Goal: Entertainment & Leisure: Consume media (video, audio)

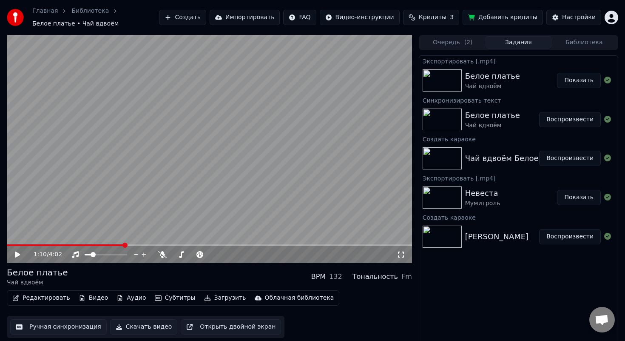
click at [197, 20] on button "Создать" at bounding box center [182, 17] width 47 height 15
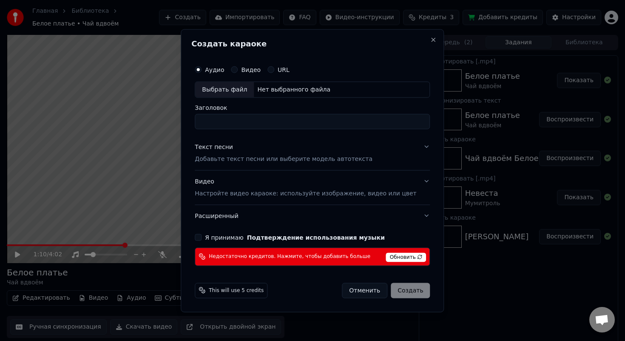
click at [401, 257] on span "Обновить" at bounding box center [406, 256] width 40 height 9
click at [431, 41] on button "Close" at bounding box center [434, 39] width 7 height 7
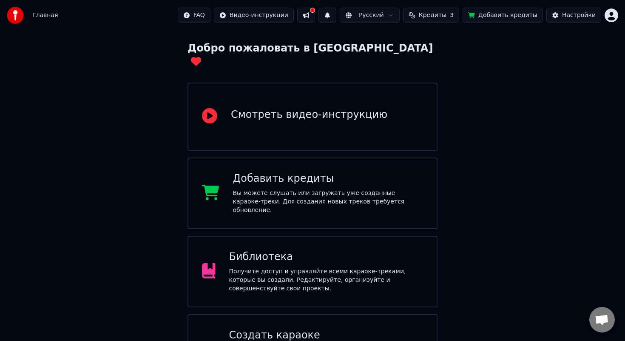
scroll to position [65, 0]
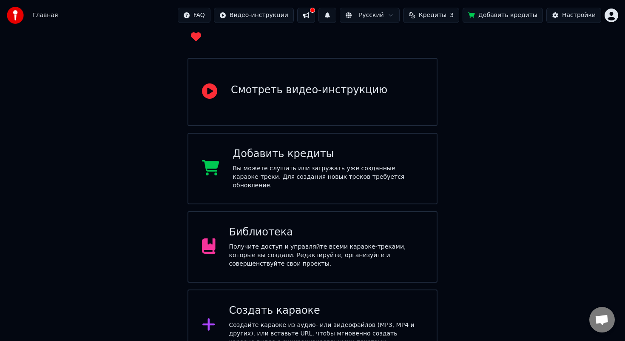
click at [368, 225] on div "Библиотека" at bounding box center [326, 232] width 194 height 14
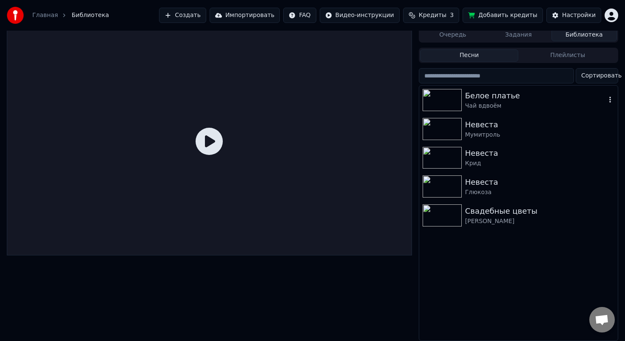
click at [473, 109] on div "Чай вдвоём" at bounding box center [535, 106] width 141 height 9
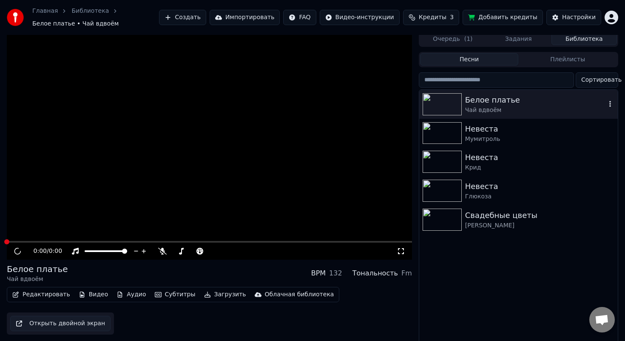
scroll to position [7, 0]
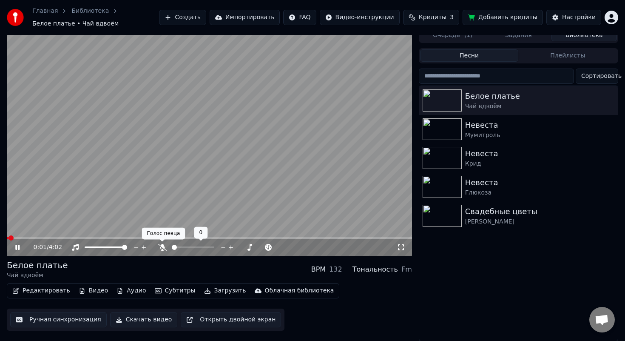
click at [163, 246] on icon at bounding box center [162, 247] width 9 height 7
click at [17, 247] on icon at bounding box center [24, 247] width 20 height 7
click at [90, 248] on span at bounding box center [91, 247] width 5 height 5
click at [181, 249] on span at bounding box center [182, 247] width 5 height 5
click at [17, 247] on icon at bounding box center [17, 247] width 5 height 6
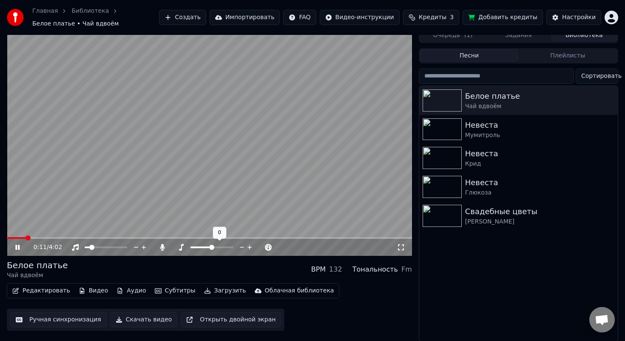
click at [210, 246] on span at bounding box center [211, 247] width 5 height 5
click at [173, 248] on span at bounding box center [175, 247] width 5 height 5
click at [35, 237] on span at bounding box center [37, 237] width 5 height 5
click at [172, 248] on span at bounding box center [174, 247] width 5 height 5
click at [172, 247] on span at bounding box center [174, 247] width 5 height 5
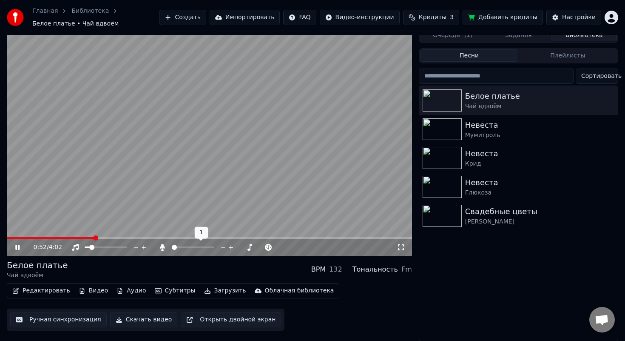
click at [172, 248] on span at bounding box center [174, 247] width 5 height 5
click at [174, 247] on span at bounding box center [176, 247] width 5 height 5
click at [18, 247] on icon at bounding box center [24, 247] width 20 height 7
